Goal: Transaction & Acquisition: Download file/media

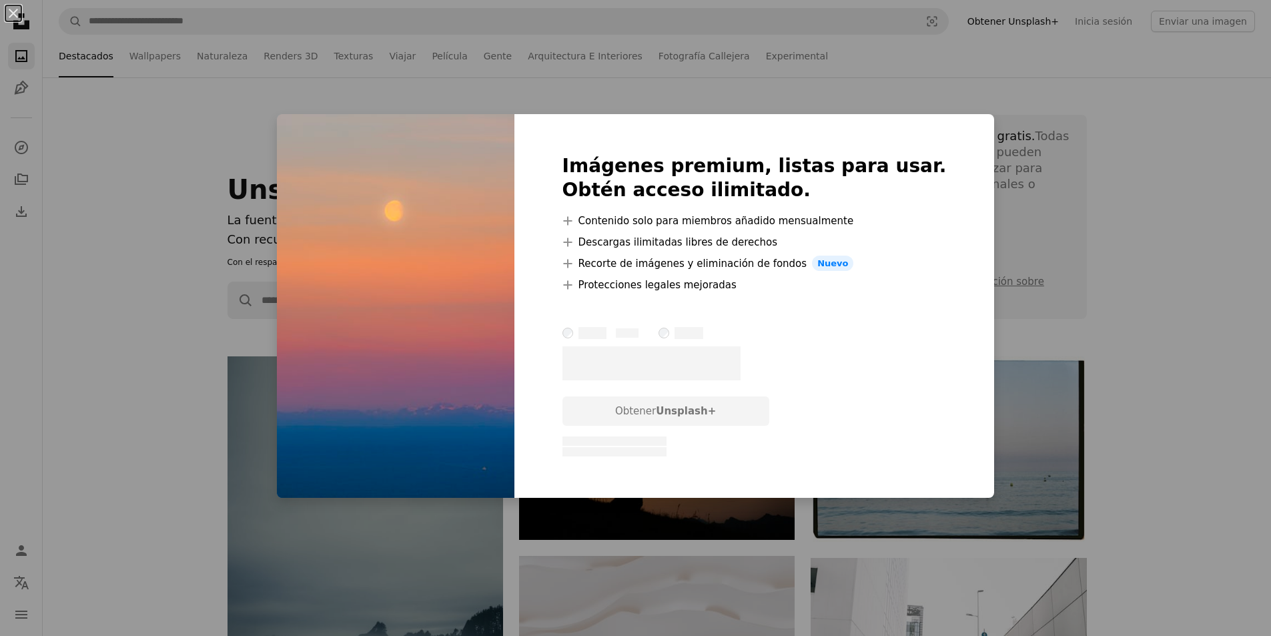
scroll to position [4205, 0]
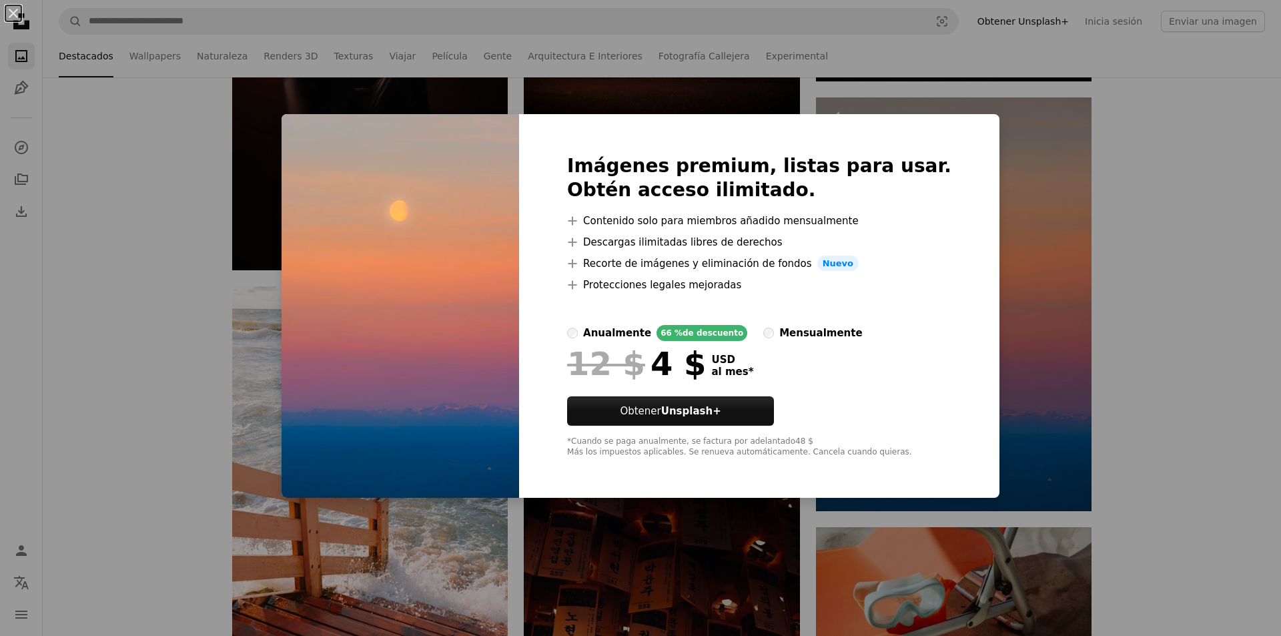
click at [1064, 281] on div "An X shape Imágenes premium, listas para usar. Obtén acceso ilimitado. A plus s…" at bounding box center [640, 318] width 1281 height 636
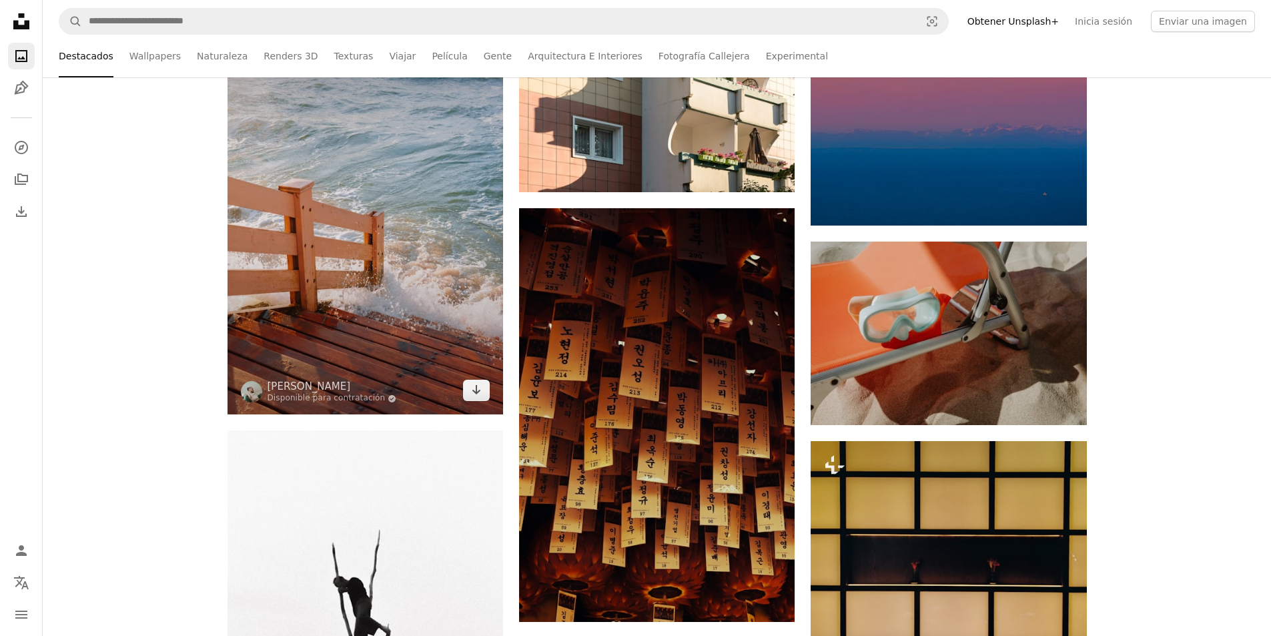
scroll to position [4405, 0]
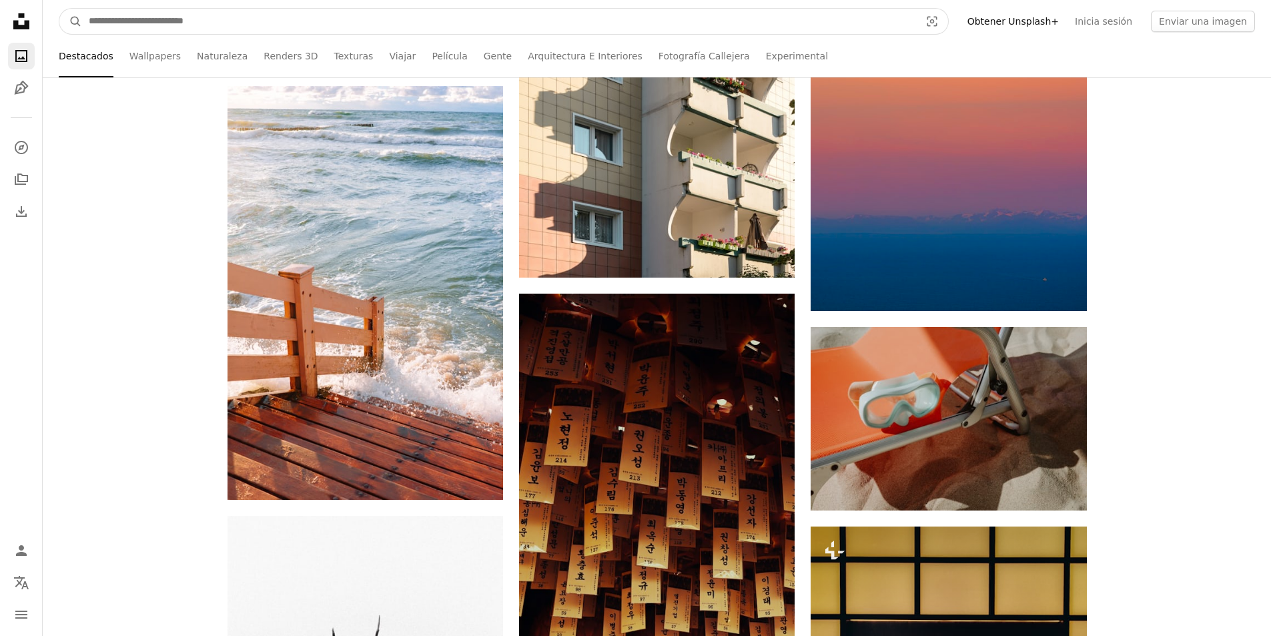
click at [321, 29] on input "Encuentra imágenes en todo el sitio" at bounding box center [499, 21] width 834 height 25
type input "****"
click button "A magnifying glass" at bounding box center [70, 21] width 23 height 25
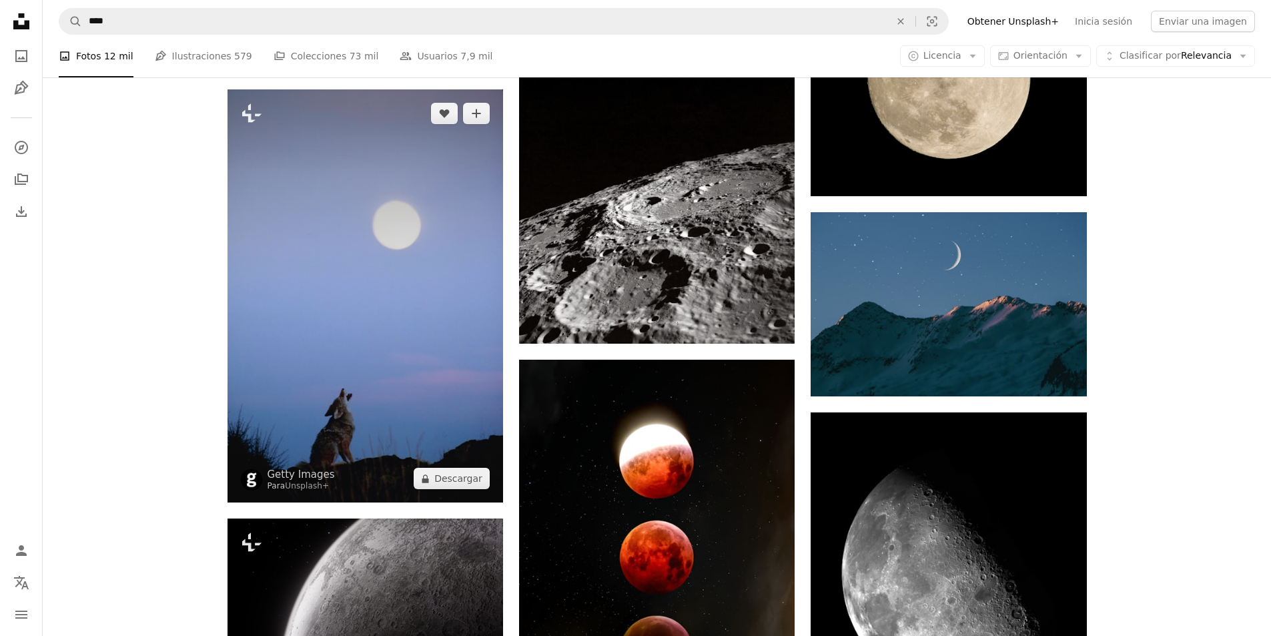
scroll to position [1268, 0]
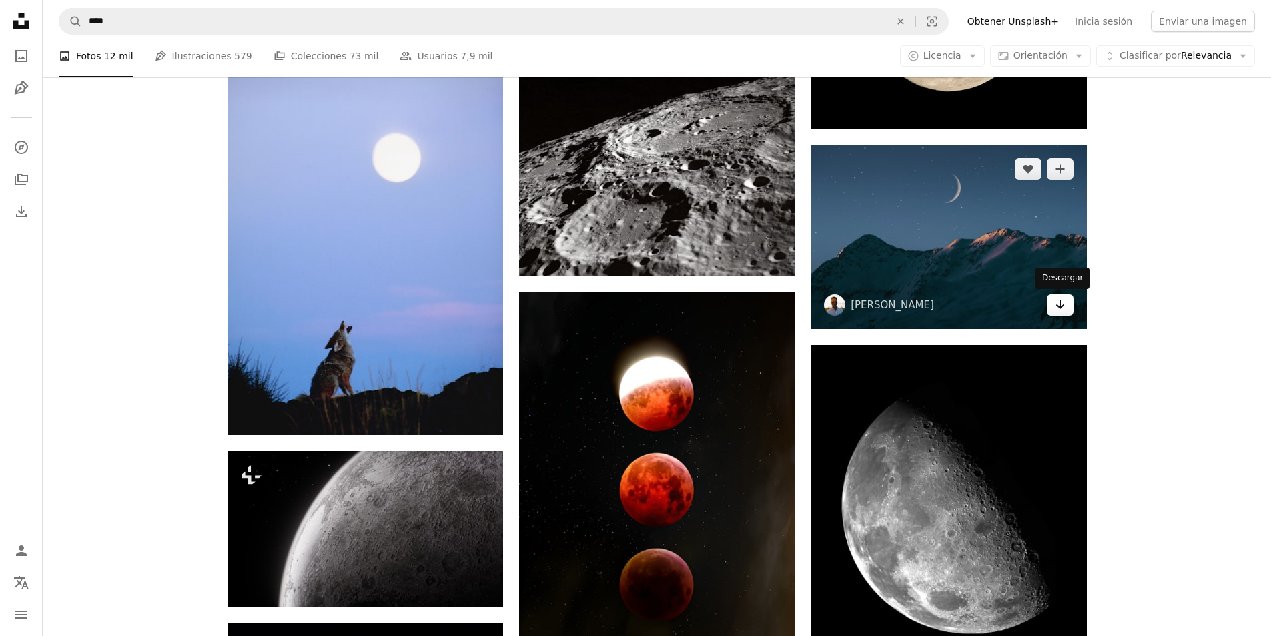
click at [1057, 306] on icon "Descargar" at bounding box center [1060, 304] width 9 height 9
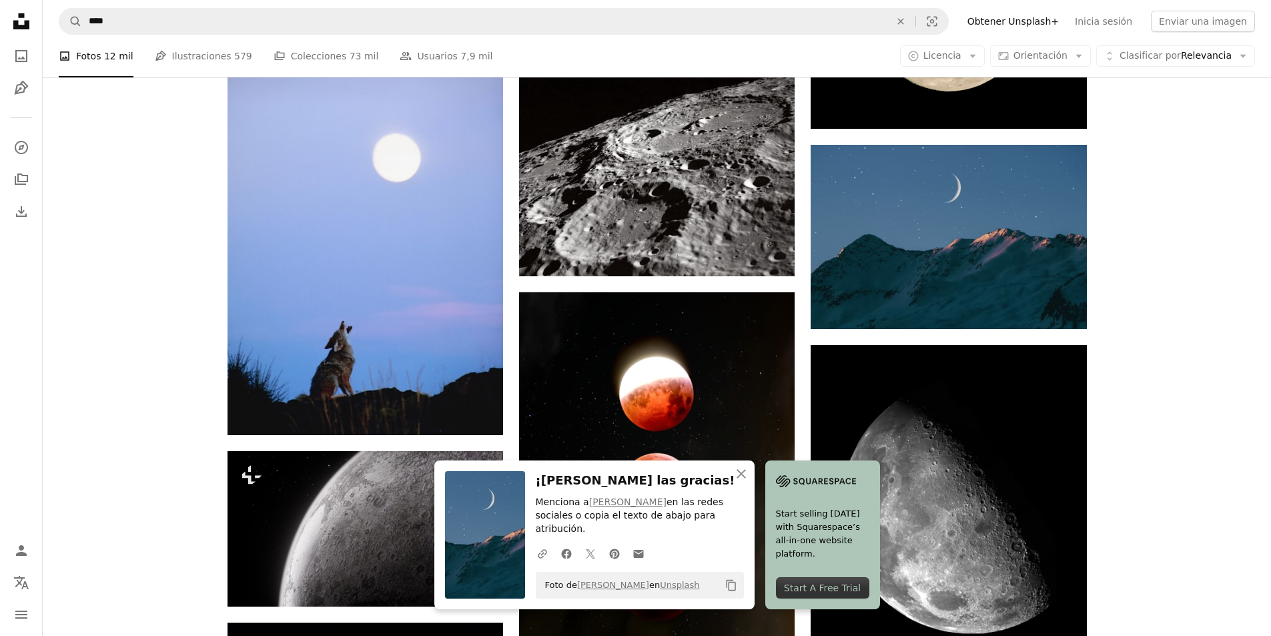
click at [125, 607] on div "Promocionado A heart A plus sign NEOM Made to Change ↗ Arrow pointing down Plus…" at bounding box center [657, 270] width 1229 height 2369
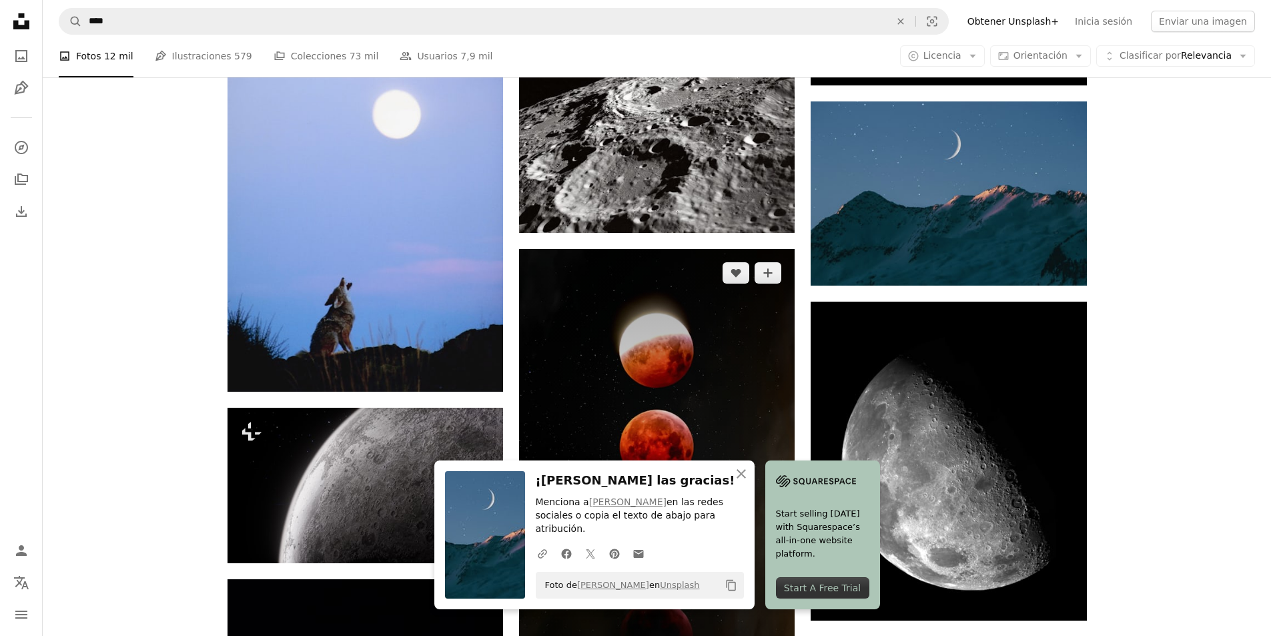
scroll to position [1335, 0]
